Goal: Transaction & Acquisition: Purchase product/service

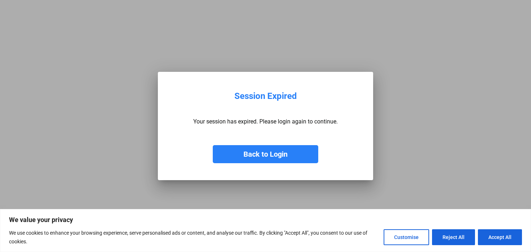
click at [276, 159] on button "Back to Login" at bounding box center [266, 154] width 106 height 18
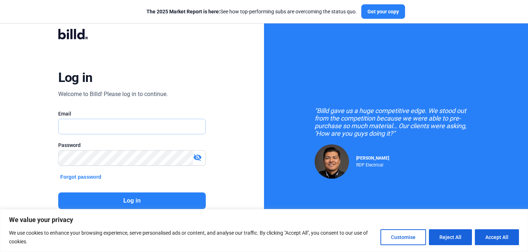
type input "[EMAIL_ADDRESS][DOMAIN_NAME]"
click at [168, 207] on button "Log in" at bounding box center [132, 201] width 148 height 17
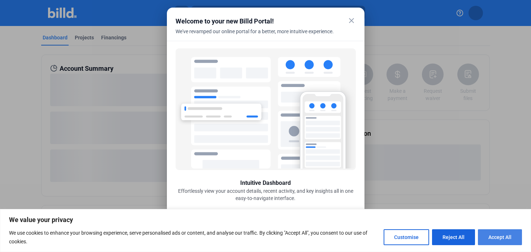
scroll to position [2, 0]
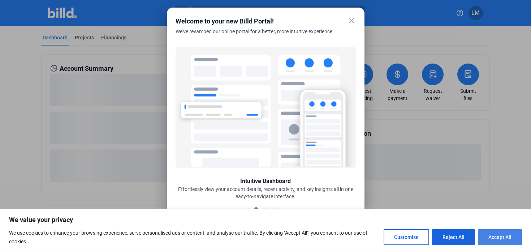
click at [499, 236] on button "Accept All" at bounding box center [500, 238] width 44 height 16
checkbox input "true"
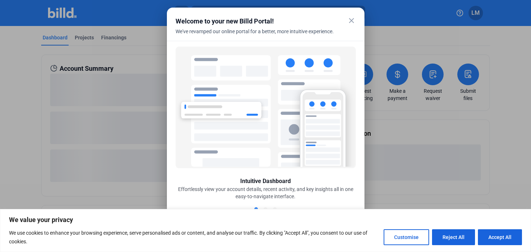
checkbox input "true"
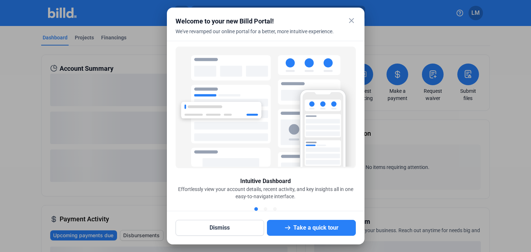
scroll to position [0, 0]
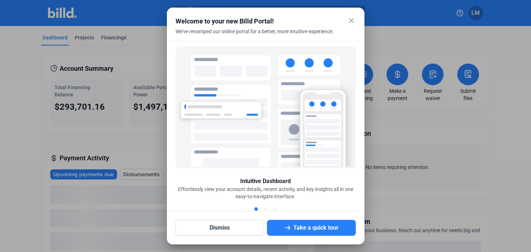
click at [351, 18] on mat-icon "close" at bounding box center [351, 20] width 9 height 9
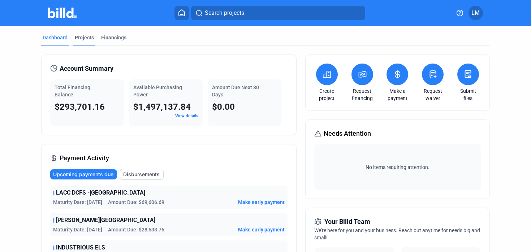
click at [90, 40] on div "Projects" at bounding box center [84, 37] width 19 height 7
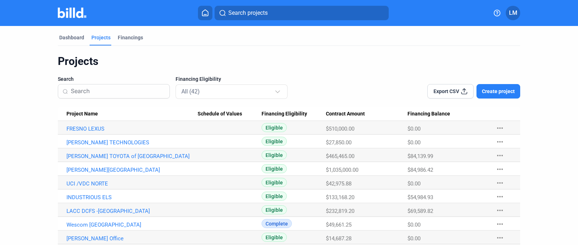
click at [496, 89] on span "Create project" at bounding box center [498, 91] width 33 height 7
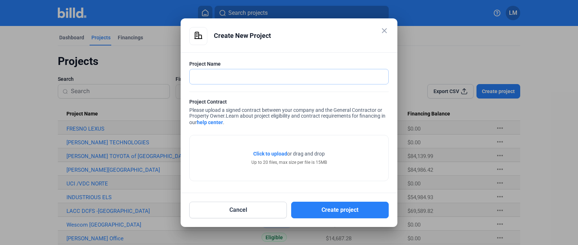
click at [218, 74] on input "text" at bounding box center [289, 76] width 199 height 15
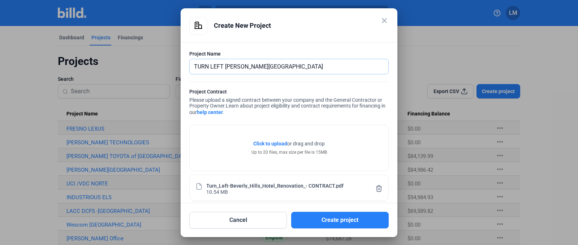
click at [225, 65] on input "TURN LEFT [PERSON_NAME][GEOGRAPHIC_DATA]" at bounding box center [289, 66] width 199 height 15
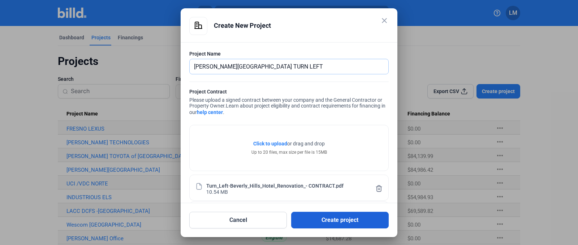
type input "[PERSON_NAME][GEOGRAPHIC_DATA] TURN LEFT"
click at [321, 218] on button "Create project" at bounding box center [340, 220] width 98 height 17
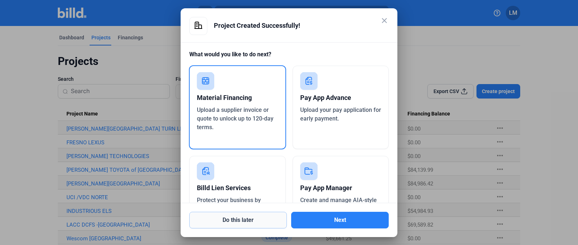
click at [271, 220] on button "Do this later" at bounding box center [238, 220] width 98 height 17
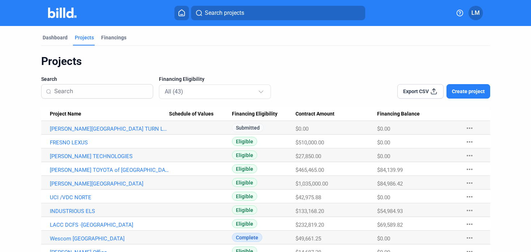
click at [461, 146] on button "more_horiz" at bounding box center [469, 141] width 23 height 13
click at [423, 156] on button "+ Material Financing" at bounding box center [427, 157] width 101 height 17
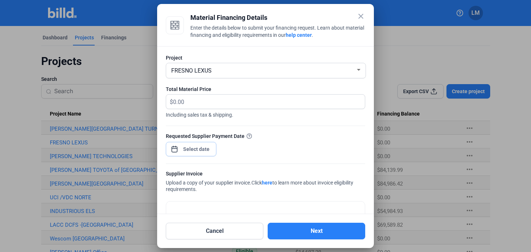
click at [201, 150] on div "close Material Financing Details Enter the details below to submit your financi…" at bounding box center [265, 126] width 531 height 252
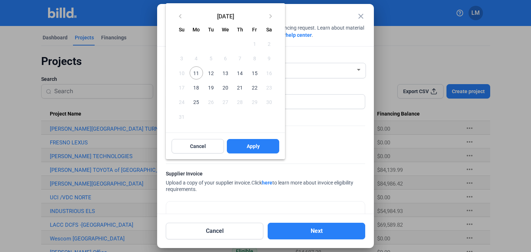
click at [253, 89] on span "22" at bounding box center [254, 87] width 13 height 13
click at [260, 147] on span "Apply" at bounding box center [253, 146] width 13 height 7
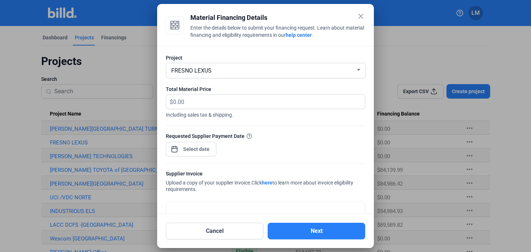
click at [245, 109] on span "Including sales tax & shipping." at bounding box center [266, 113] width 200 height 9
click at [283, 102] on input "text" at bounding box center [269, 102] width 192 height 14
type input "29,570.33"
click at [305, 145] on div "Requested Supplier Payment Date" at bounding box center [266, 147] width 200 height 31
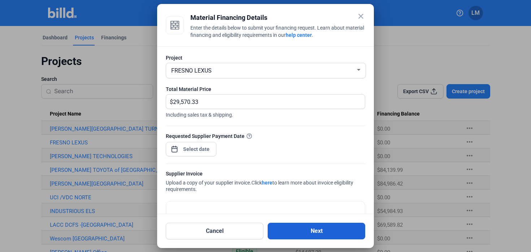
click at [291, 232] on button "Next" at bounding box center [317, 231] width 98 height 17
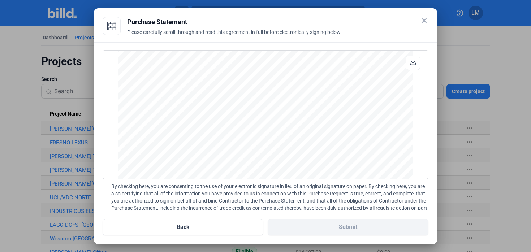
scroll to position [492, 0]
click at [108, 187] on span at bounding box center [106, 186] width 6 height 6
click at [0, 0] on input "By checking here, you are consenting to the use of your electronic signature in…" at bounding box center [0, 0] width 0 height 0
click at [291, 202] on span "By checking here, you are consenting to the use of your electronic signature in…" at bounding box center [269, 201] width 317 height 36
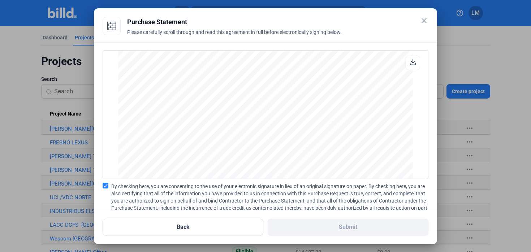
click at [0, 0] on input "By checking here, you are consenting to the use of your electronic signature in…" at bounding box center [0, 0] width 0 height 0
click at [106, 185] on span at bounding box center [106, 186] width 6 height 6
click at [0, 0] on input "By checking here, you are consenting to the use of your electronic signature in…" at bounding box center [0, 0] width 0 height 0
click at [335, 206] on span "By checking here, you are consenting to the use of your electronic signature in…" at bounding box center [269, 201] width 317 height 36
click at [0, 0] on input "By checking here, you are consenting to the use of your electronic signature in…" at bounding box center [0, 0] width 0 height 0
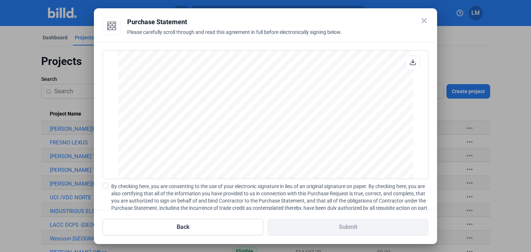
click at [124, 187] on span "By checking here, you are consenting to the use of your electronic signature in…" at bounding box center [269, 201] width 317 height 36
click at [0, 0] on input "By checking here, you are consenting to the use of your electronic signature in…" at bounding box center [0, 0] width 0 height 0
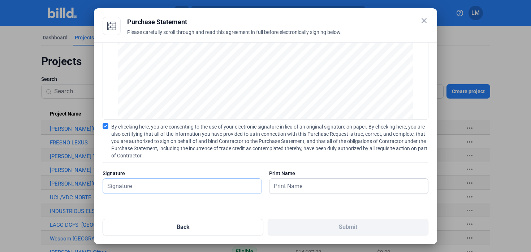
click at [201, 185] on input "text" at bounding box center [182, 186] width 159 height 15
type input "[PERSON_NAME]"
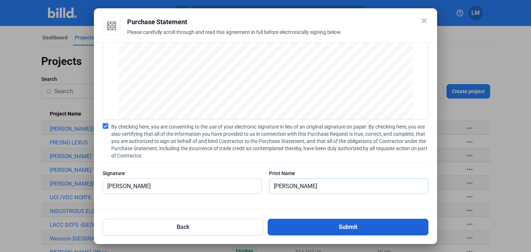
type input "[PERSON_NAME]"
click at [290, 221] on button "Submit" at bounding box center [348, 227] width 161 height 17
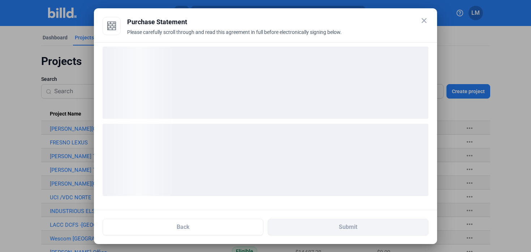
scroll to position [4, 0]
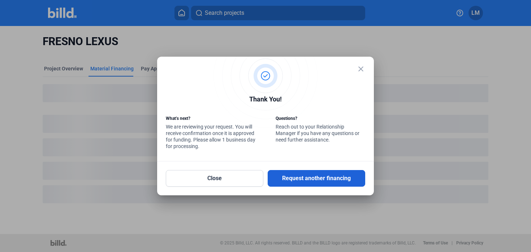
click at [331, 179] on button "Request another financing" at bounding box center [317, 178] width 98 height 17
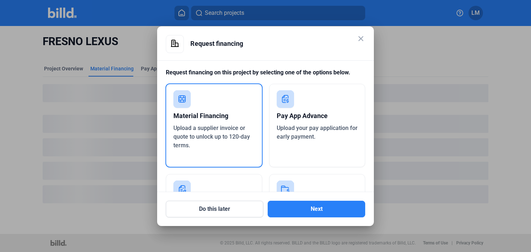
click at [238, 126] on span "Upload a supplier invoice or quote to unlock up to 120-day terms." at bounding box center [211, 137] width 77 height 24
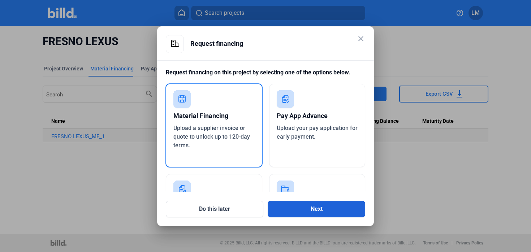
click at [307, 212] on button "Next" at bounding box center [317, 209] width 98 height 17
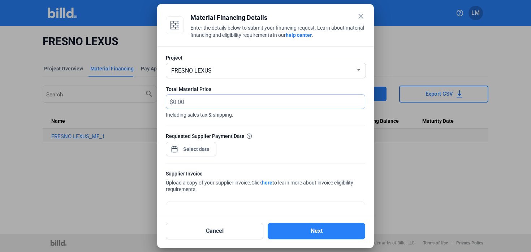
click at [184, 100] on input "text" at bounding box center [269, 102] width 192 height 14
type input "32,756.45"
click at [199, 146] on div "close Material Financing Details Enter the details below to submit your financi…" at bounding box center [265, 126] width 531 height 252
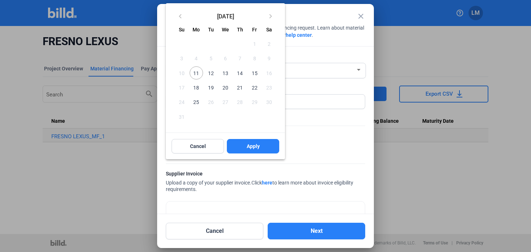
click at [194, 100] on span "25" at bounding box center [196, 101] width 13 height 13
click at [253, 150] on button "Apply" at bounding box center [253, 146] width 52 height 14
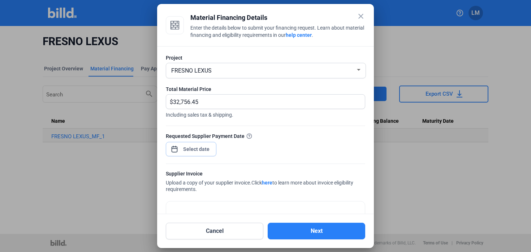
scroll to position [46, 0]
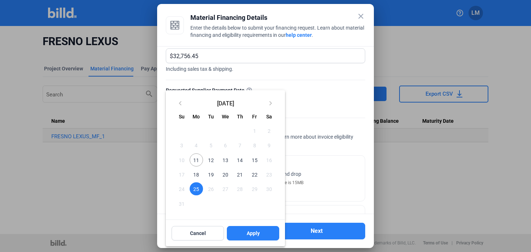
click at [195, 190] on span "25" at bounding box center [196, 189] width 13 height 13
click at [246, 237] on button "Apply" at bounding box center [253, 233] width 52 height 14
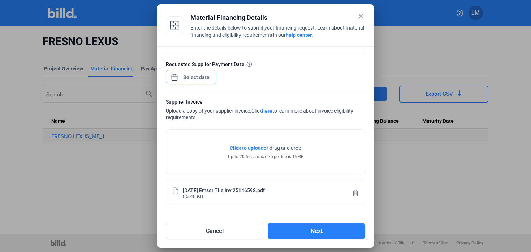
scroll to position [0, 0]
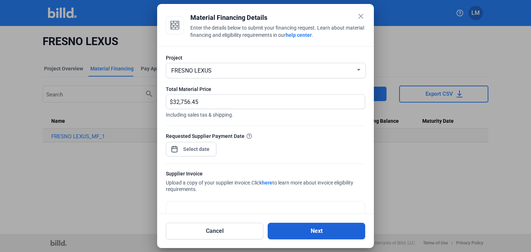
click at [316, 233] on button "Next" at bounding box center [317, 231] width 98 height 17
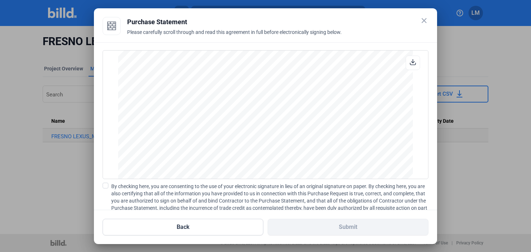
scroll to position [600, 0]
click at [108, 185] on span at bounding box center [106, 186] width 6 height 6
click at [0, 0] on input "By checking here, you are consenting to the use of your electronic signature in…" at bounding box center [0, 0] width 0 height 0
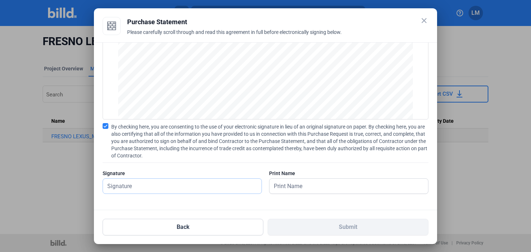
click at [143, 183] on input "text" at bounding box center [178, 186] width 151 height 15
type input "[PERSON_NAME]"
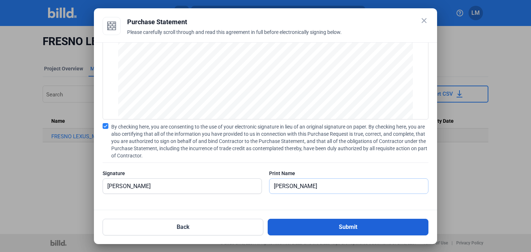
type input "[PERSON_NAME]"
click at [294, 224] on button "Submit" at bounding box center [348, 227] width 161 height 17
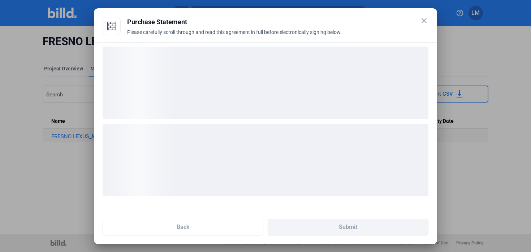
scroll to position [4, 0]
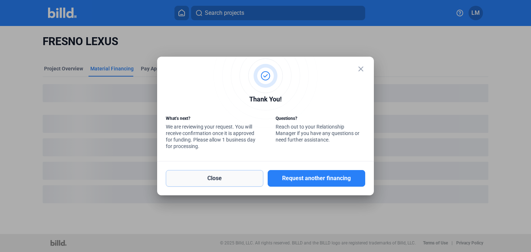
click at [243, 184] on button "Close" at bounding box center [215, 178] width 98 height 17
